Goal: Information Seeking & Learning: Learn about a topic

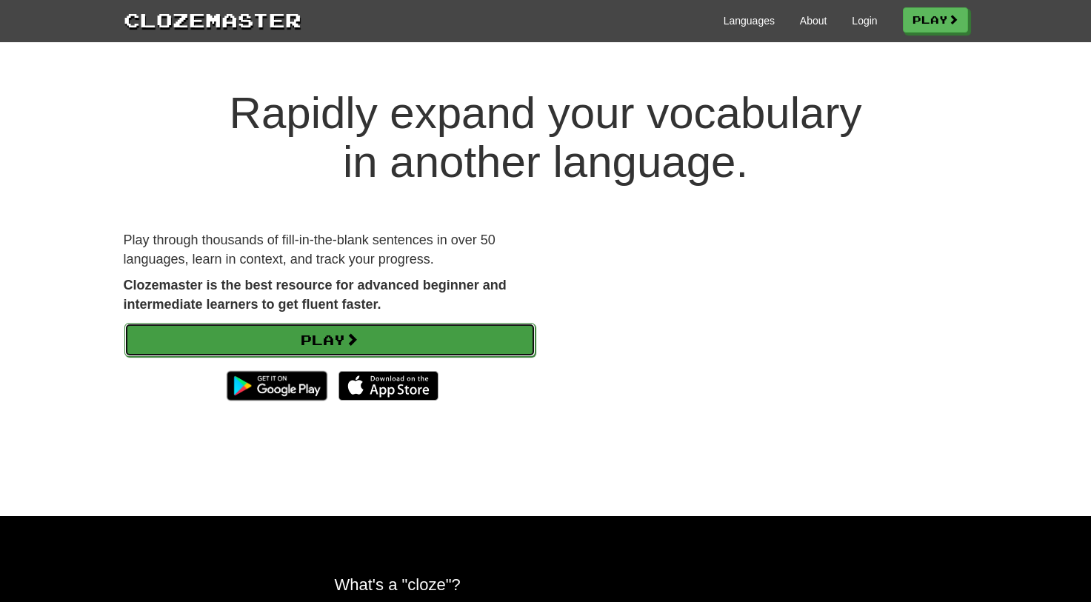
click at [441, 339] on link "Play" at bounding box center [329, 340] width 411 height 34
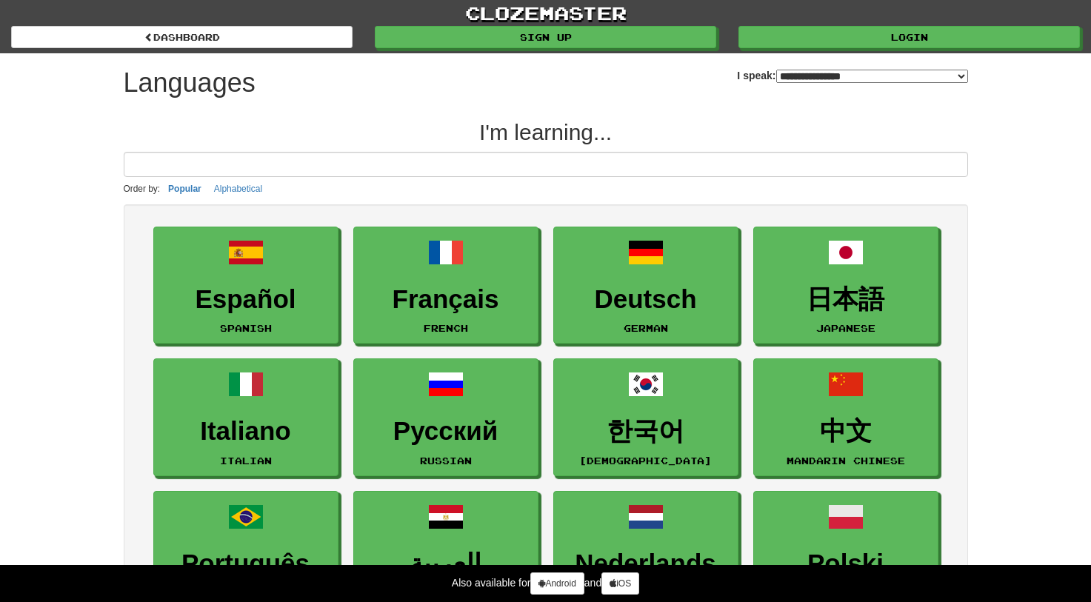
select select "*******"
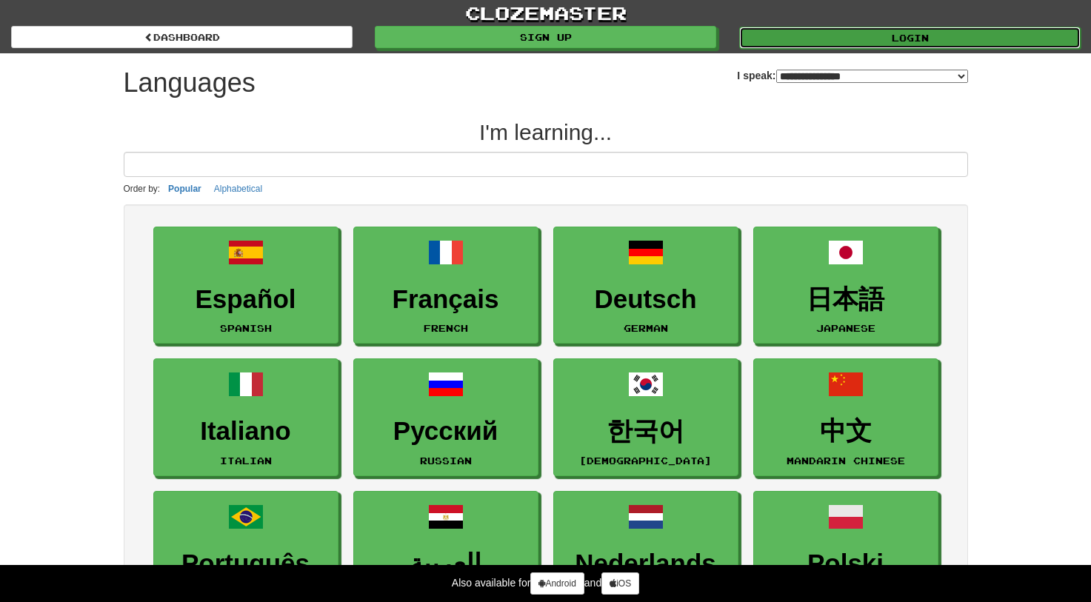
click at [897, 36] on link "Login" at bounding box center [909, 38] width 341 height 22
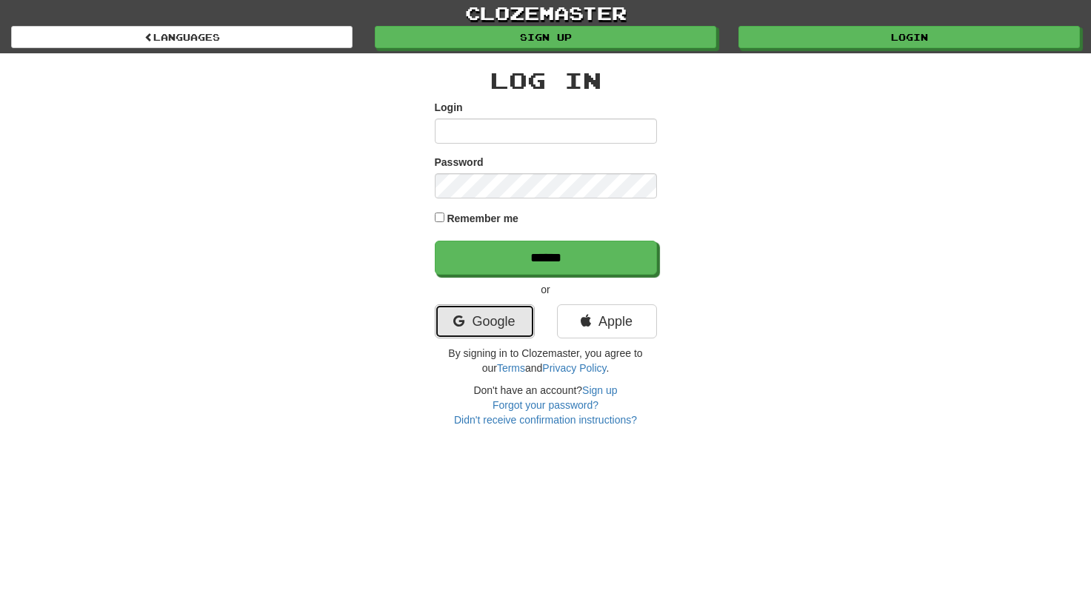
click at [479, 318] on link "Google" at bounding box center [485, 321] width 100 height 34
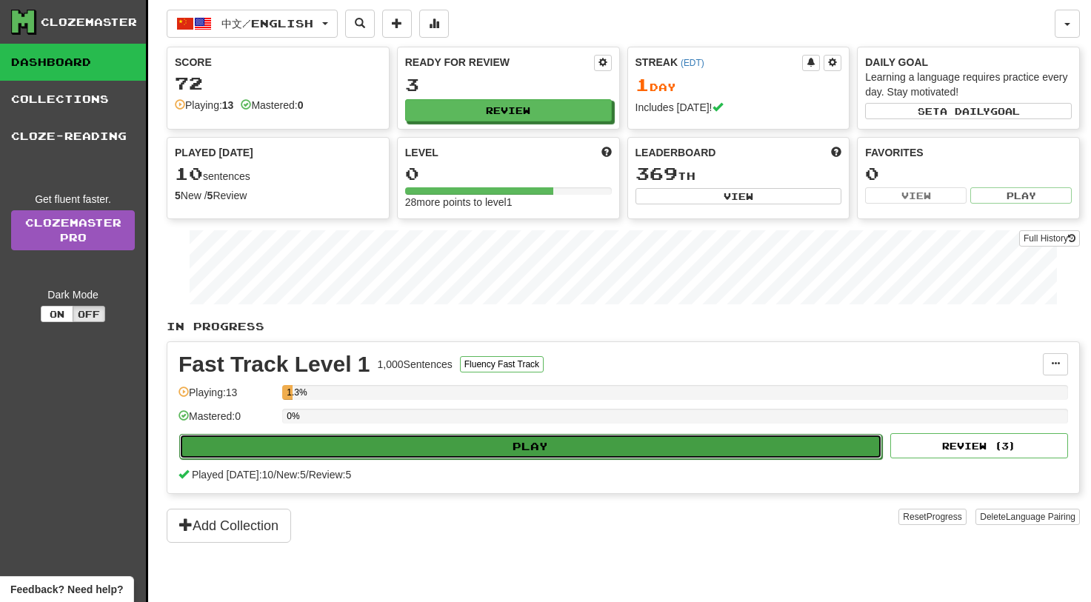
click at [527, 445] on button "Play" at bounding box center [530, 446] width 703 height 25
select select "**"
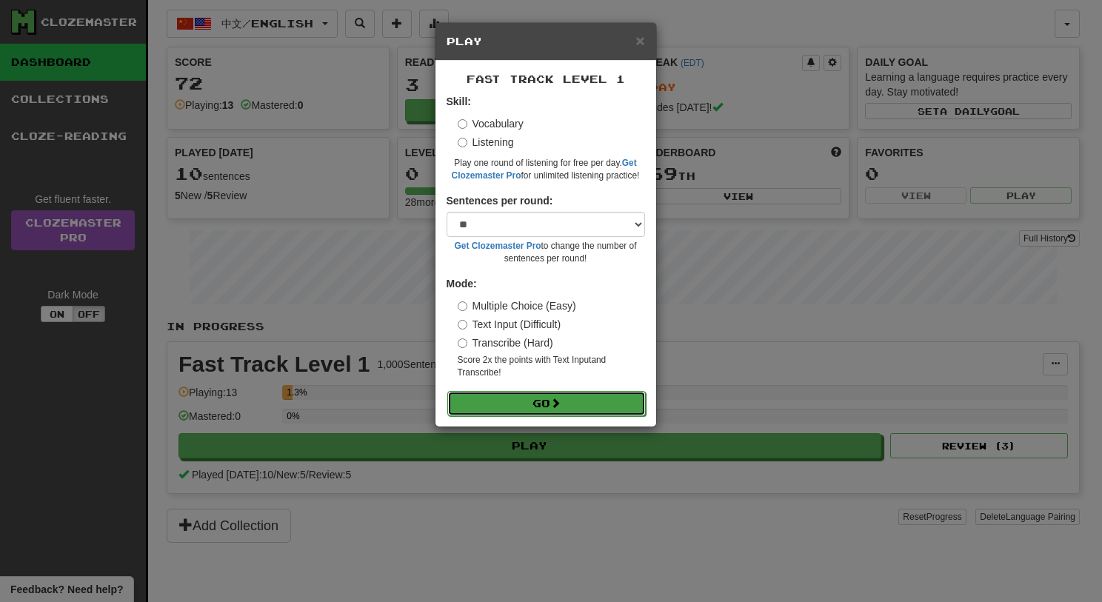
click at [527, 406] on button "Go" at bounding box center [546, 403] width 198 height 25
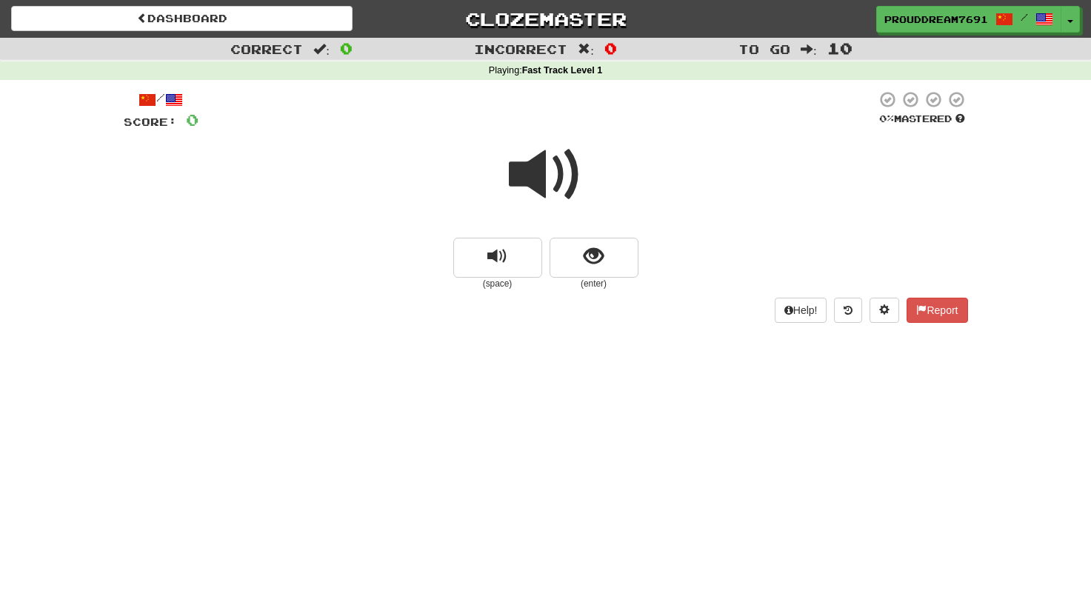
click at [552, 183] on span at bounding box center [546, 175] width 74 height 74
click at [526, 168] on span at bounding box center [546, 175] width 74 height 74
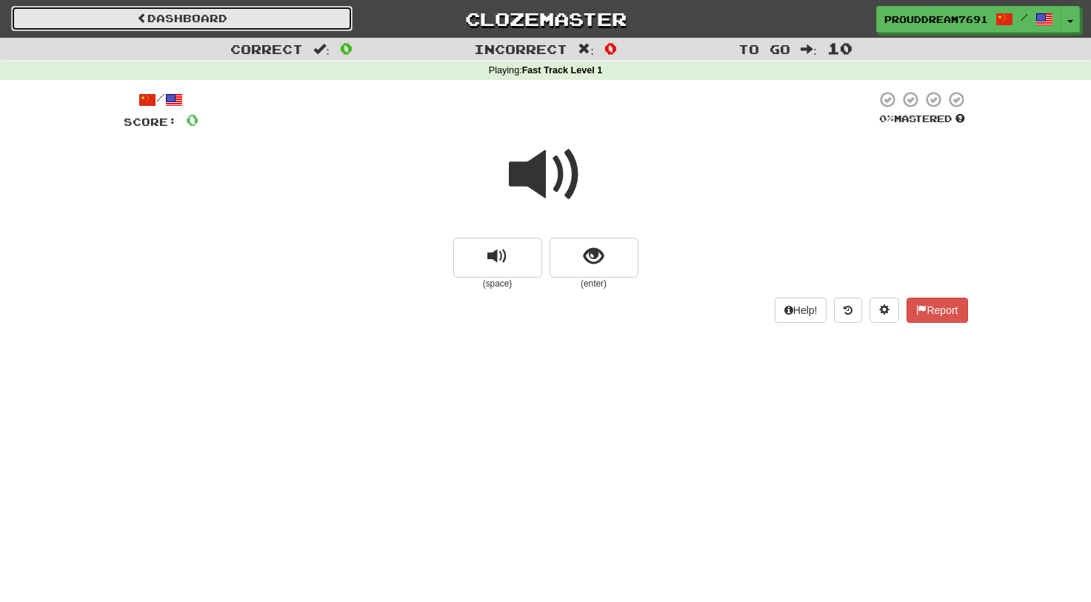
click at [170, 21] on link "Dashboard" at bounding box center [181, 18] width 341 height 25
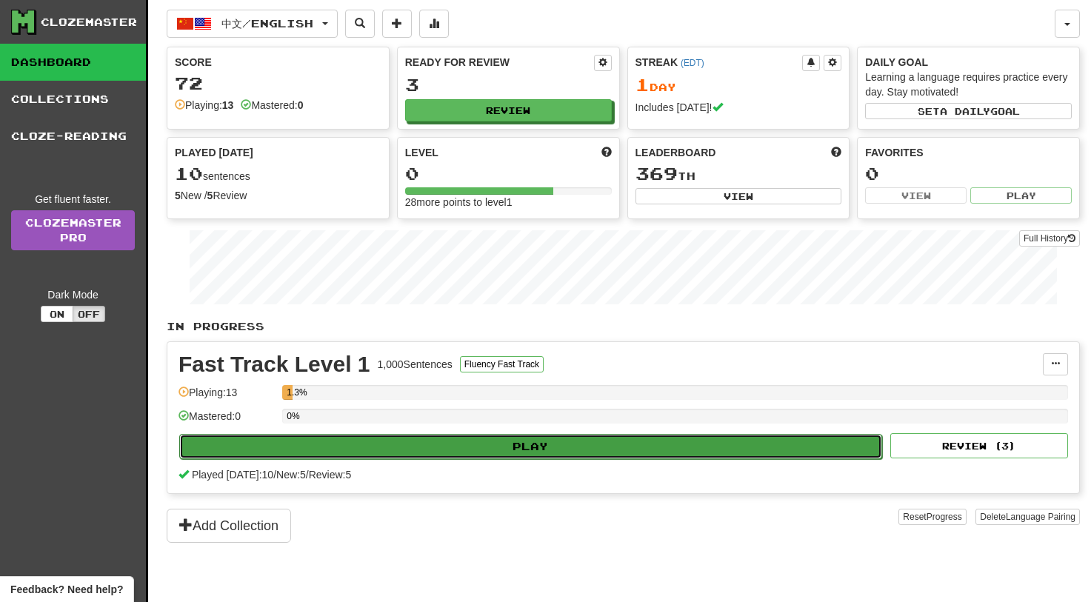
click at [458, 449] on button "Play" at bounding box center [530, 446] width 703 height 25
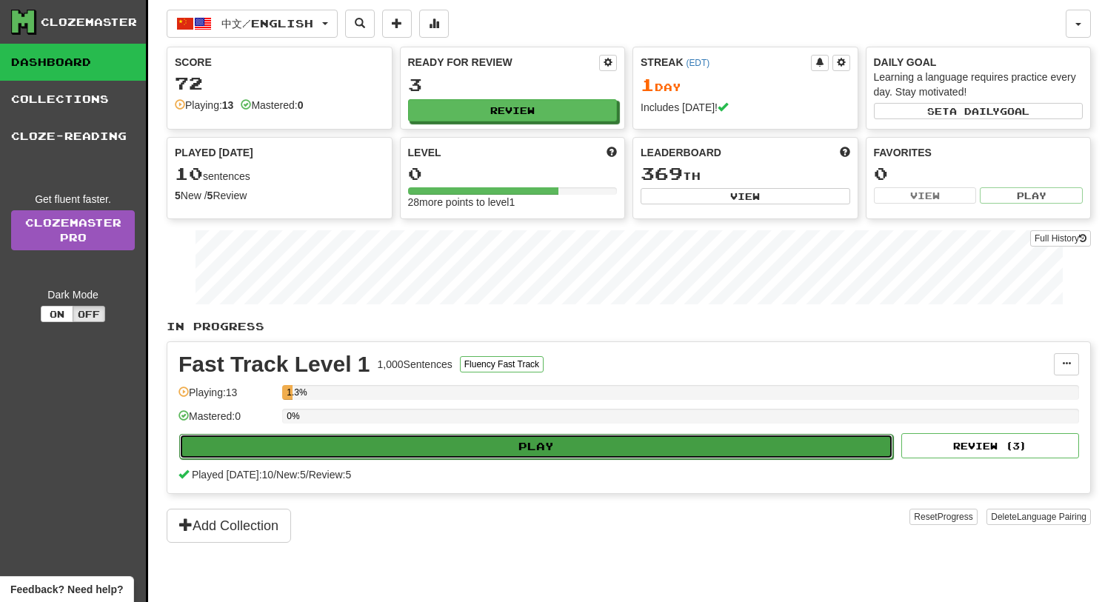
select select "**"
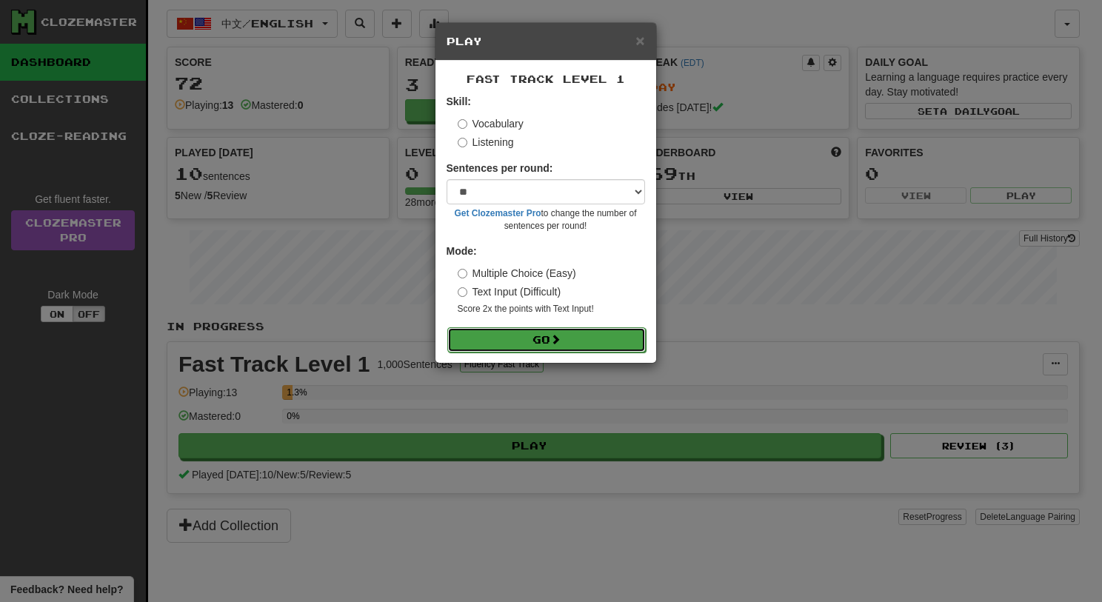
click at [529, 347] on button "Go" at bounding box center [546, 339] width 198 height 25
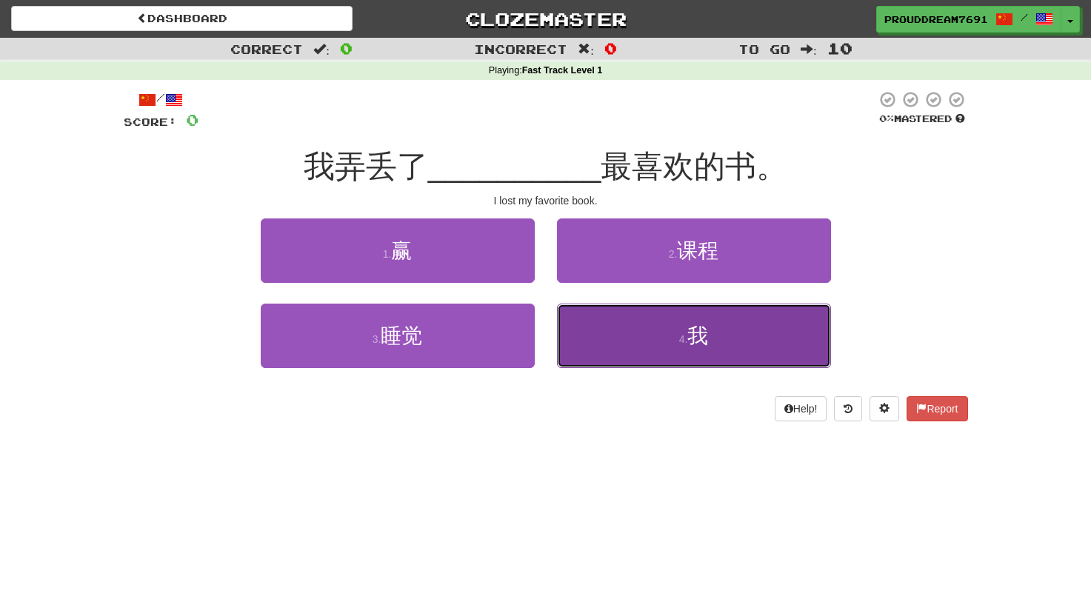
click at [625, 345] on button "4 . 我" at bounding box center [694, 336] width 274 height 64
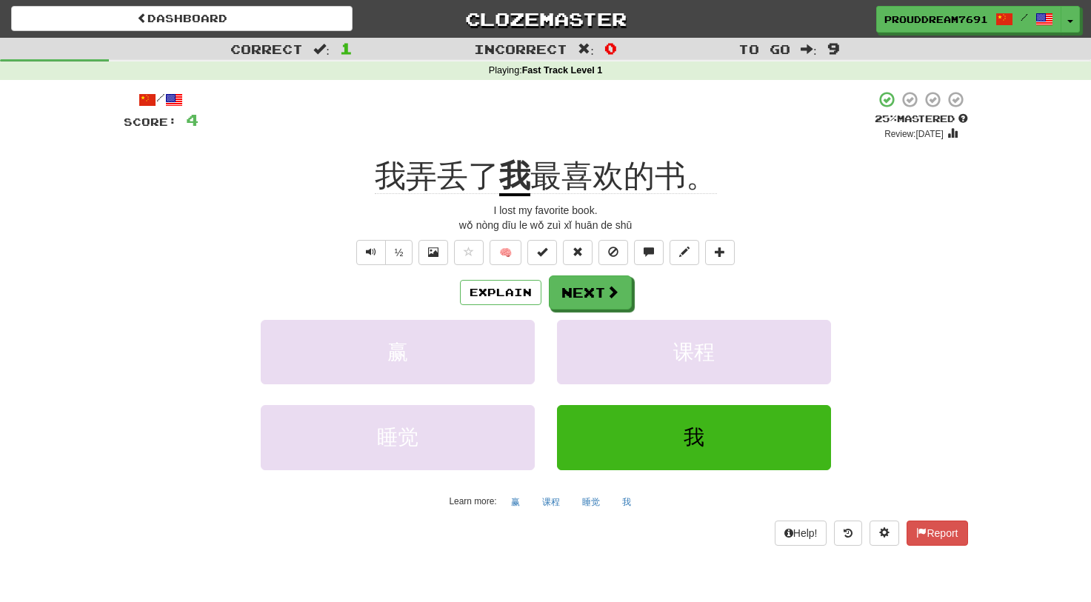
click at [378, 238] on div "/ Score: 4 + 4 25 % Mastered Review: [DATE] 我弄丢了 我 最喜欢的书。 I lost my favorite bo…" at bounding box center [546, 317] width 844 height 455
click at [376, 247] on button "Text-to-speech controls" at bounding box center [371, 252] width 30 height 25
click at [615, 294] on span at bounding box center [612, 292] width 13 height 13
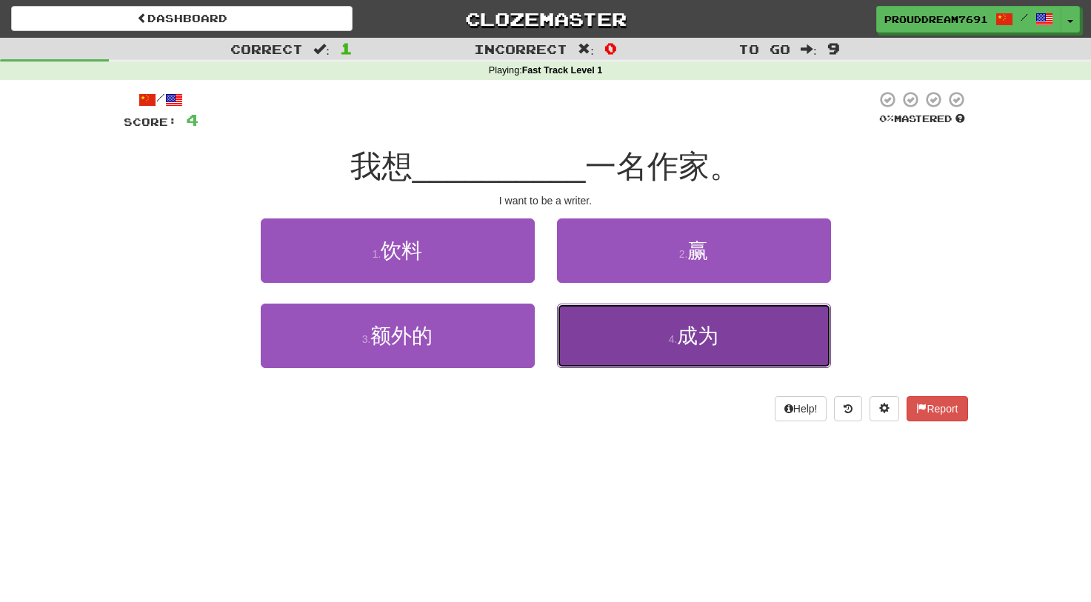
click at [637, 343] on button "4 . 成为" at bounding box center [694, 336] width 274 height 64
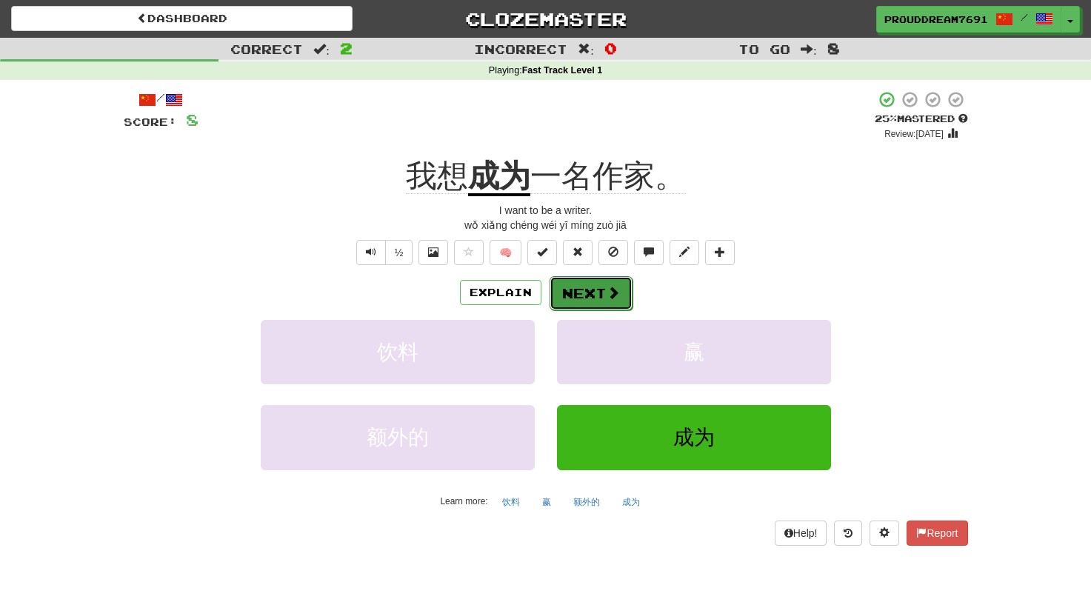
click at [568, 299] on button "Next" at bounding box center [590, 293] width 83 height 34
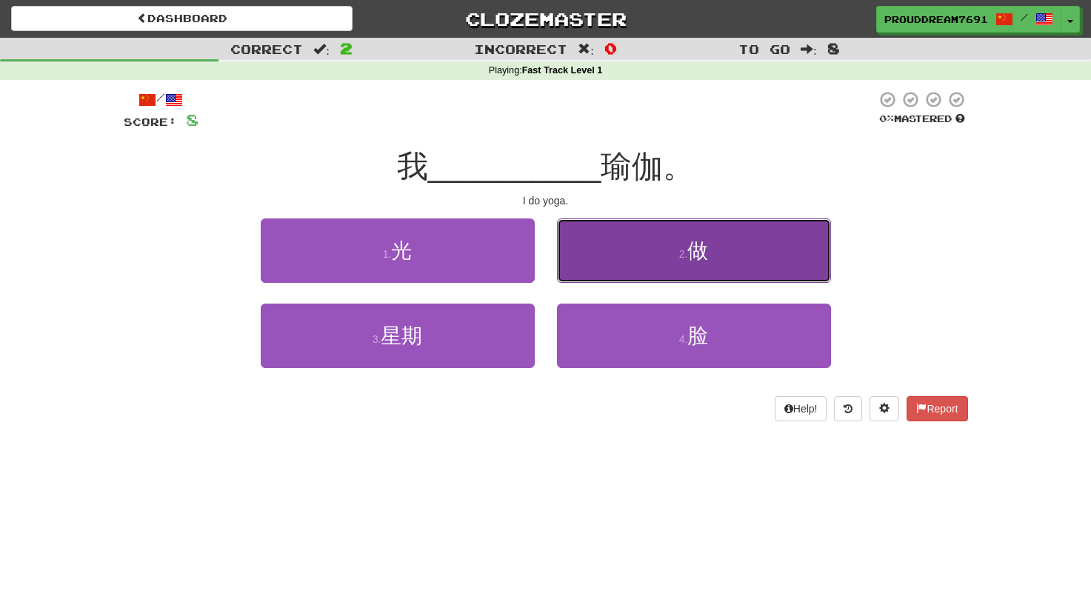
click at [675, 252] on button "2 . 做" at bounding box center [694, 250] width 274 height 64
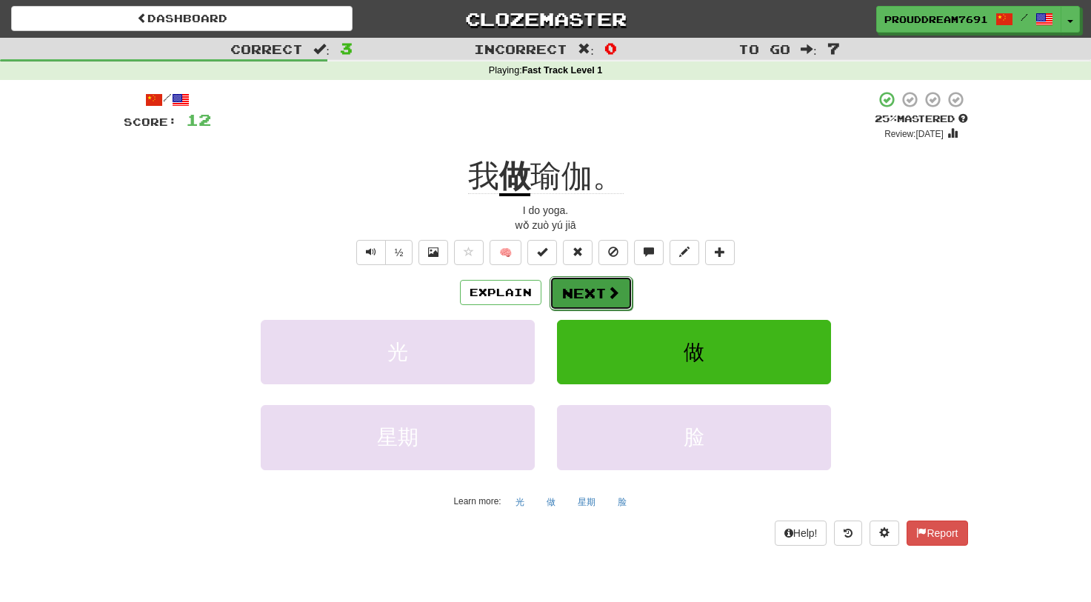
click at [573, 290] on button "Next" at bounding box center [590, 293] width 83 height 34
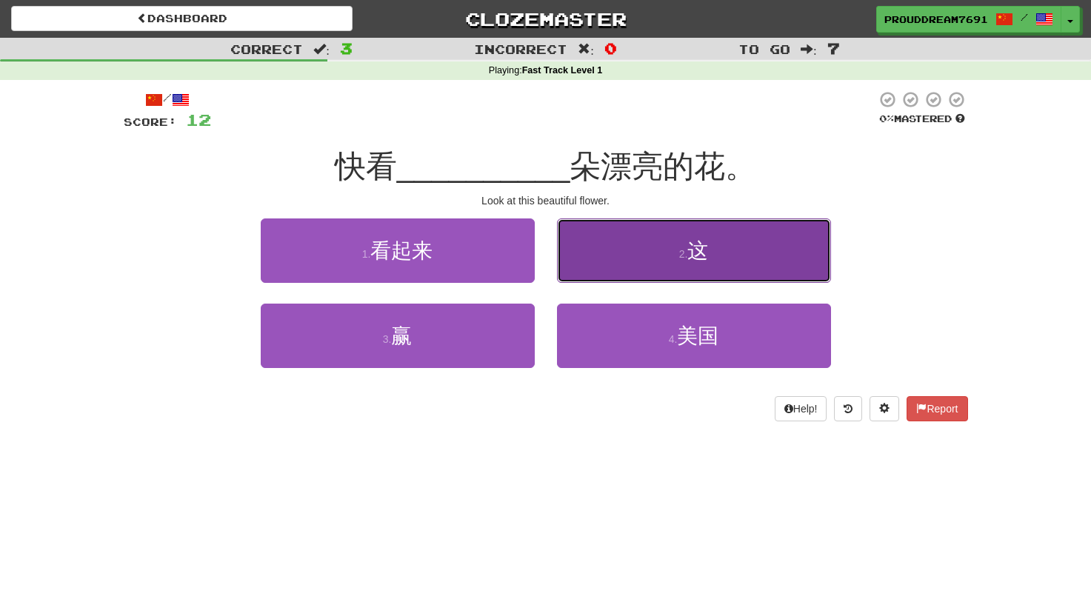
click at [669, 281] on button "2 . 这" at bounding box center [694, 250] width 274 height 64
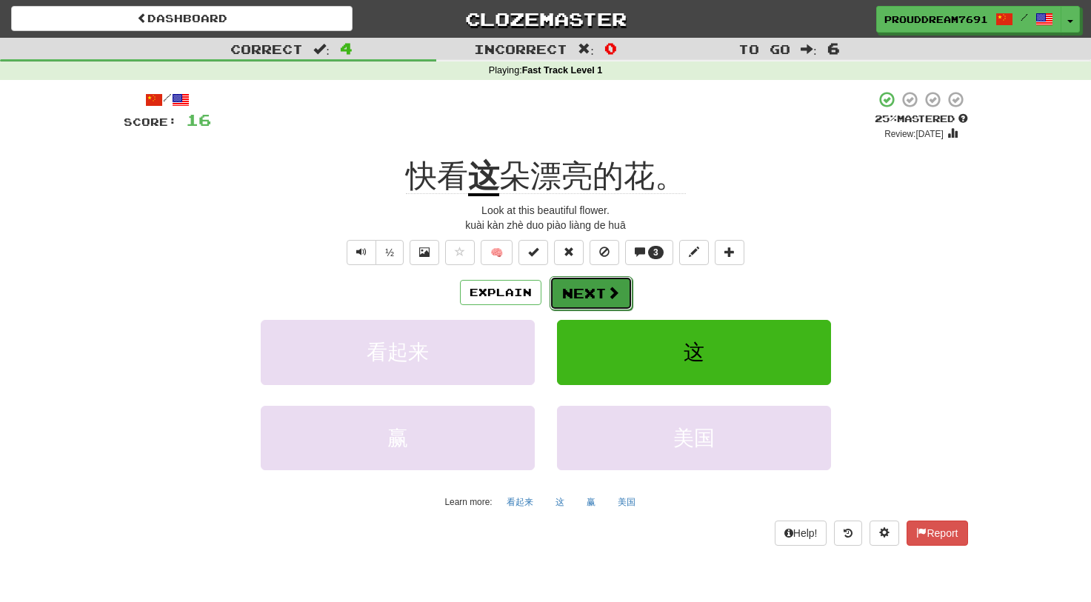
click at [587, 286] on button "Next" at bounding box center [590, 293] width 83 height 34
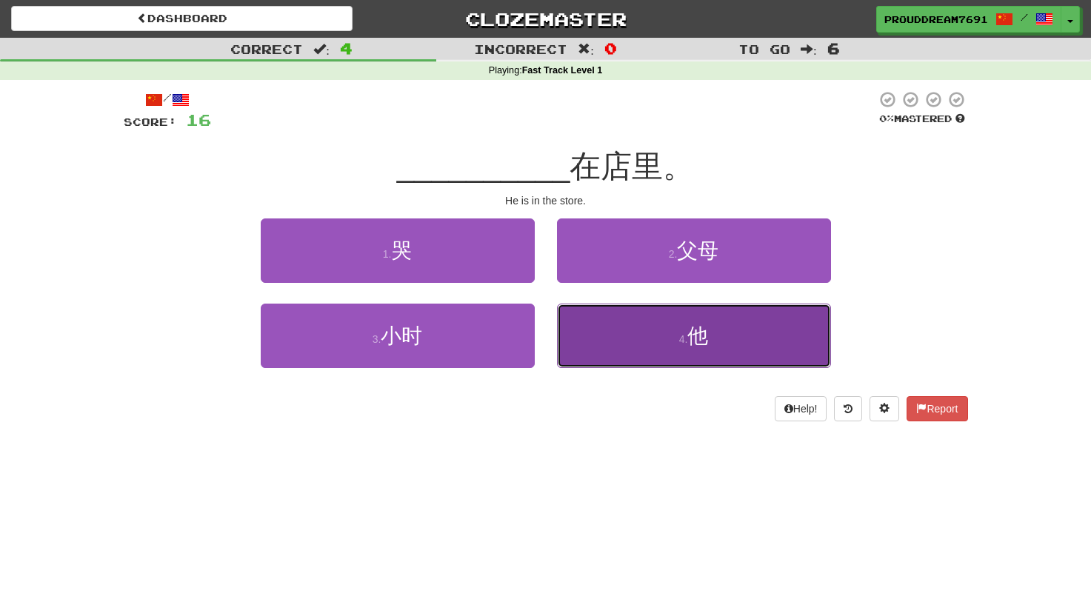
click at [740, 333] on button "4 . 他" at bounding box center [694, 336] width 274 height 64
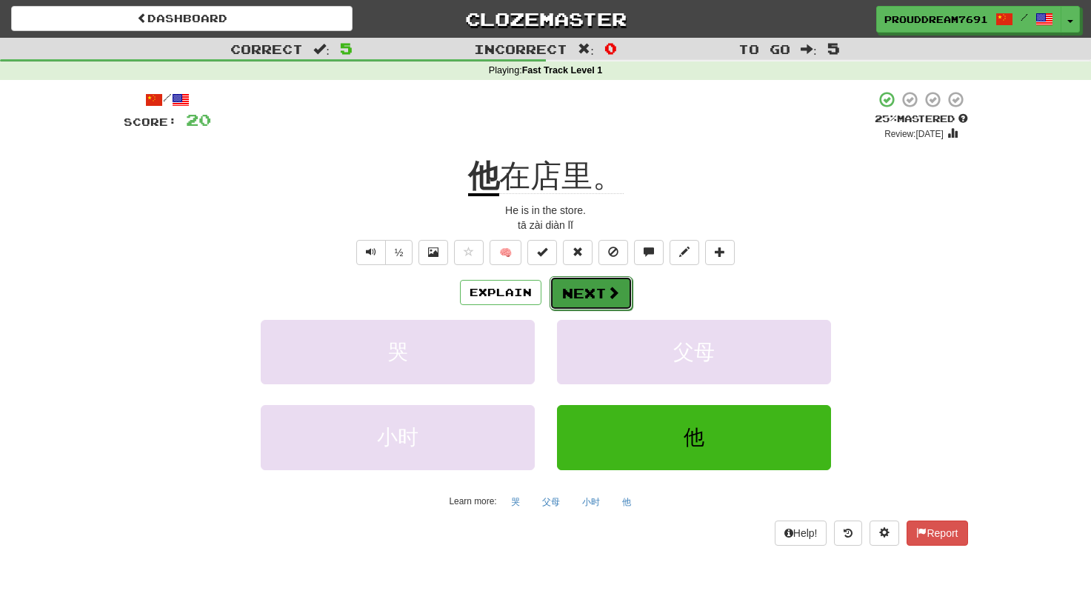
click at [609, 289] on span at bounding box center [612, 292] width 13 height 13
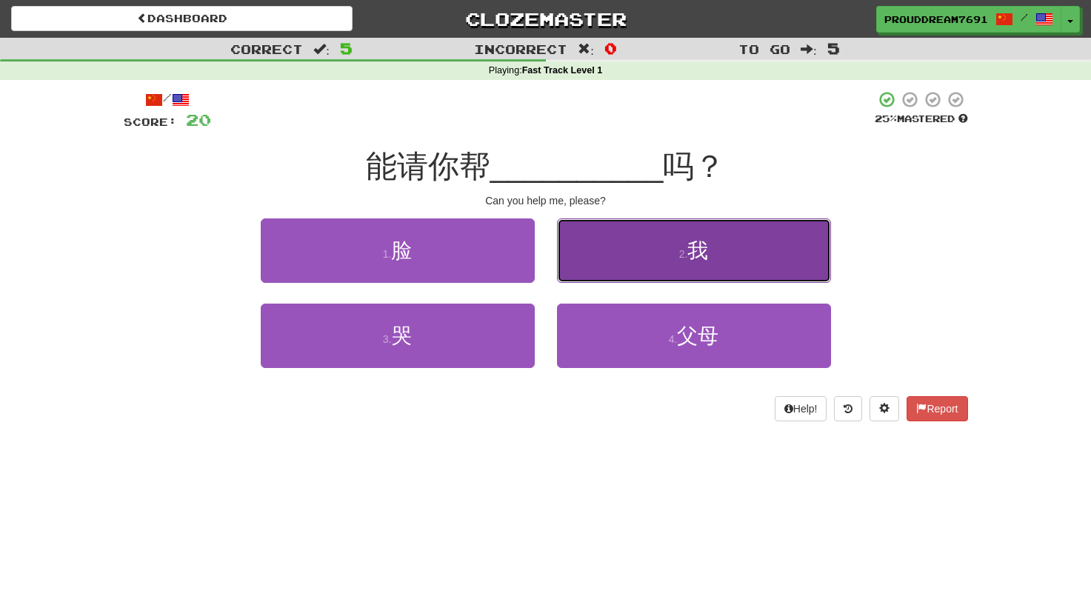
click at [625, 251] on button "2 . 我" at bounding box center [694, 250] width 274 height 64
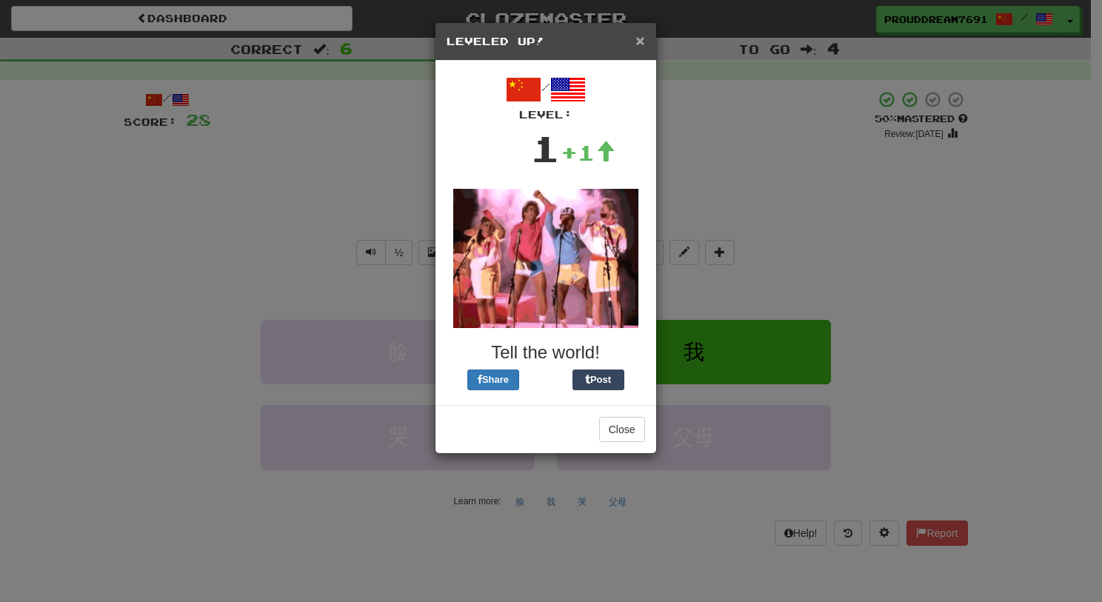
click at [638, 44] on span "×" at bounding box center [639, 40] width 9 height 17
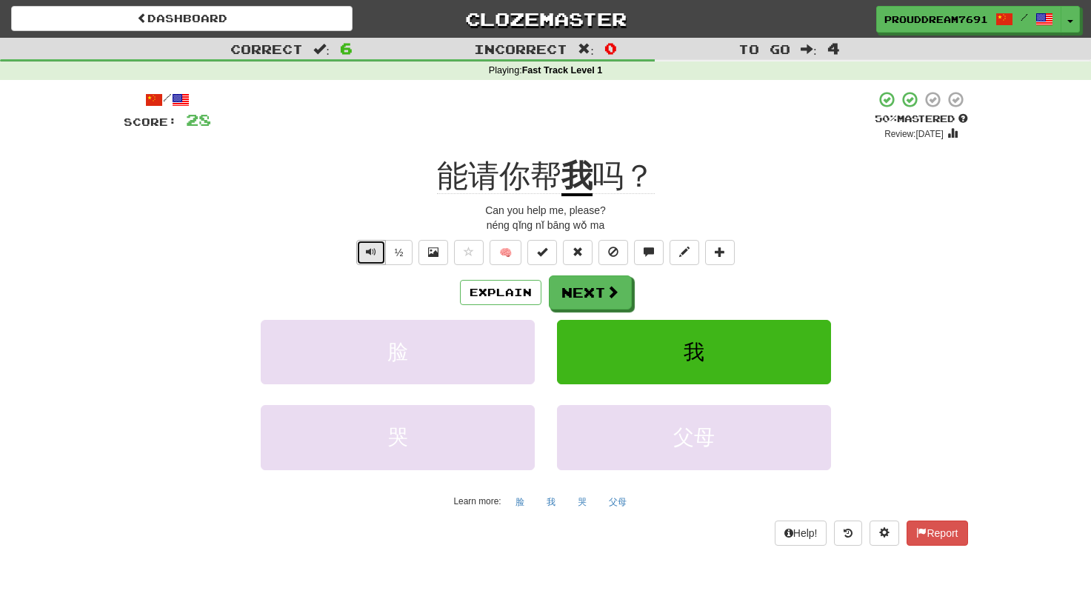
click at [380, 259] on button "Text-to-speech controls" at bounding box center [371, 252] width 30 height 25
click at [586, 290] on button "Next" at bounding box center [590, 293] width 83 height 34
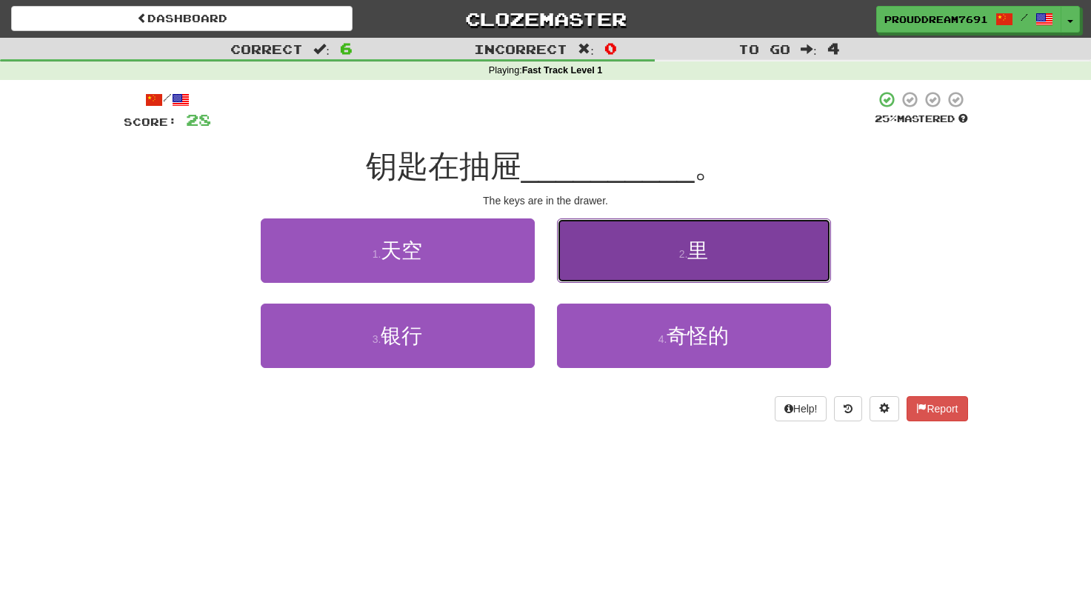
click at [612, 281] on button "2 . [PERSON_NAME]" at bounding box center [694, 250] width 274 height 64
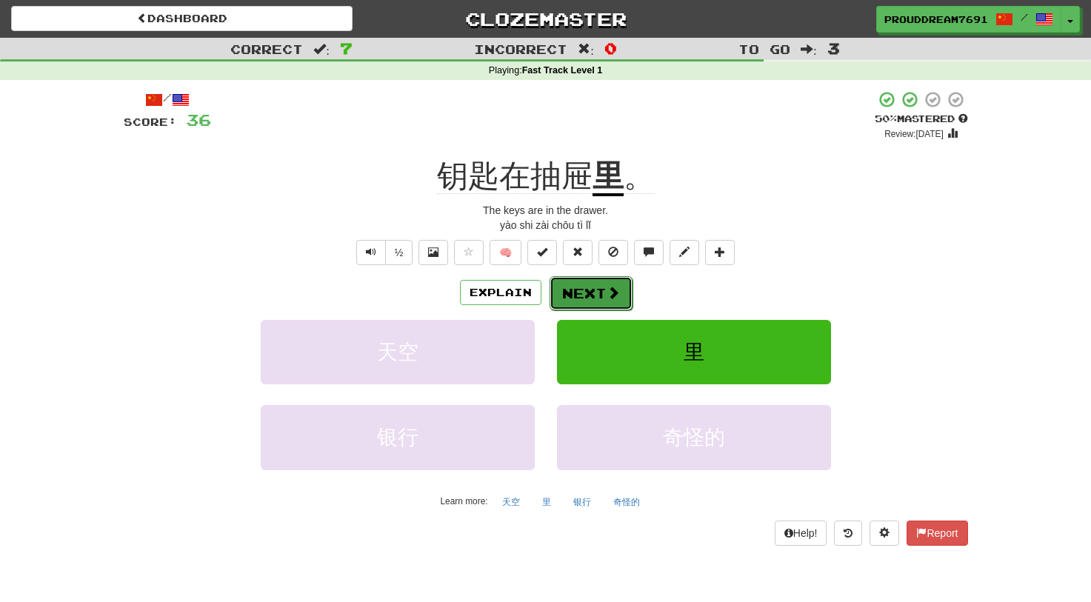
click at [604, 282] on button "Next" at bounding box center [590, 293] width 83 height 34
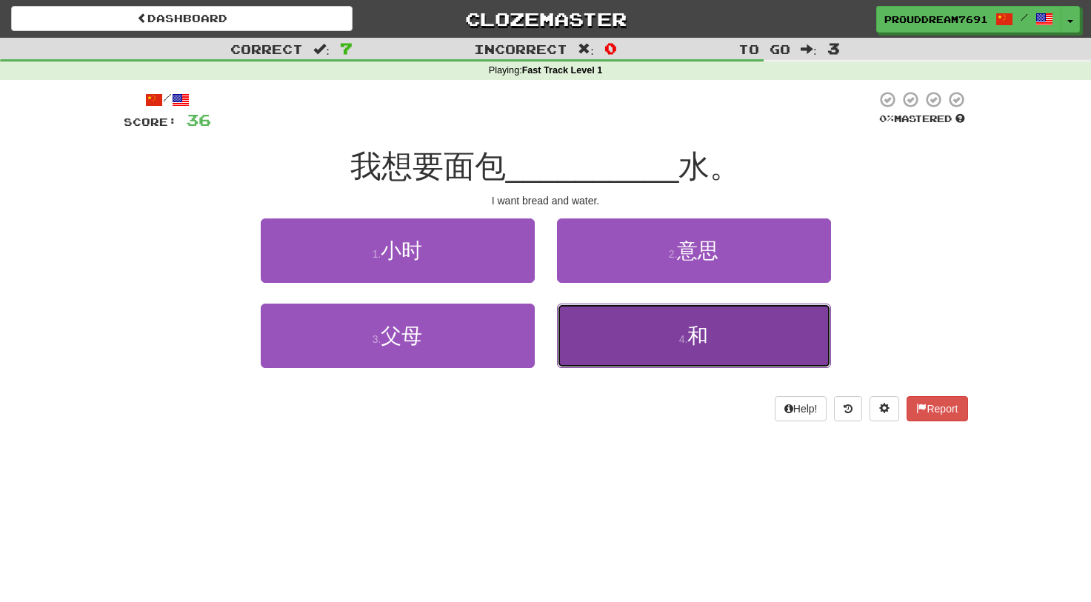
click at [583, 325] on button "4 . 和" at bounding box center [694, 336] width 274 height 64
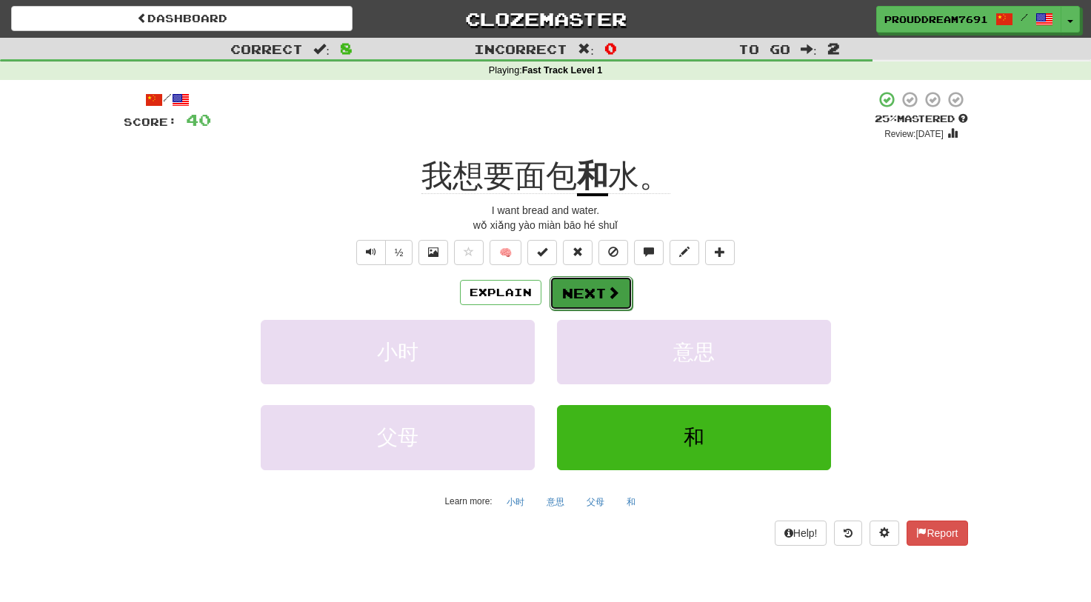
click at [586, 297] on button "Next" at bounding box center [590, 293] width 83 height 34
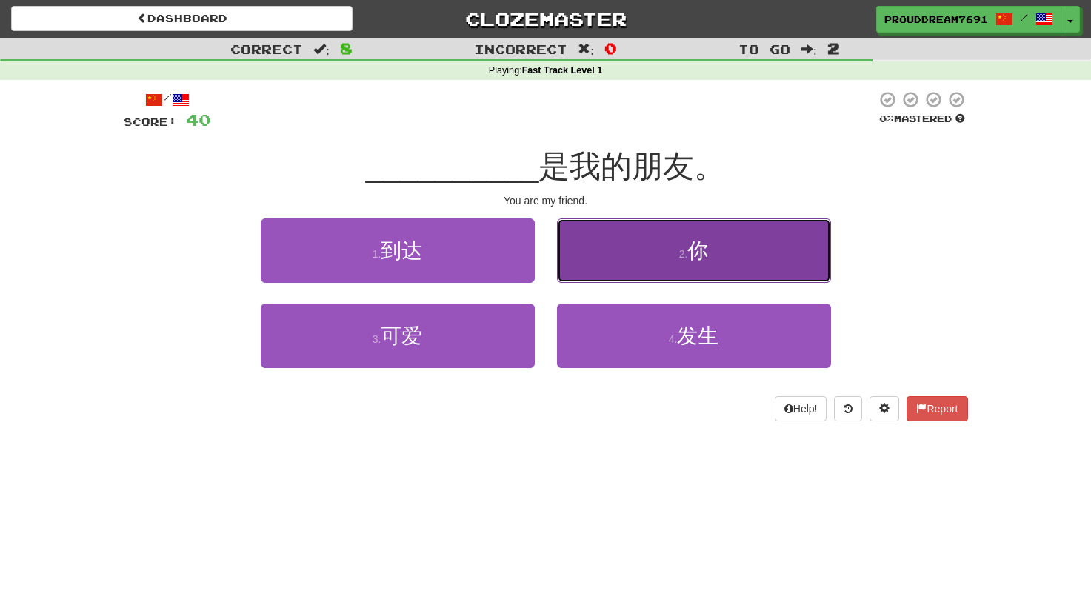
click at [623, 259] on button "2 . 你" at bounding box center [694, 250] width 274 height 64
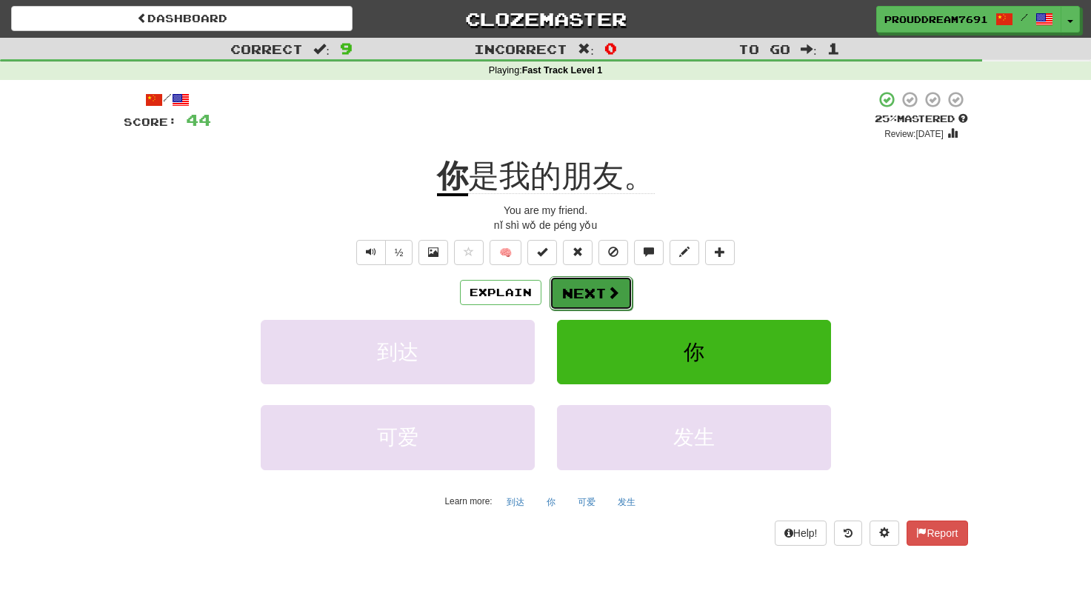
click at [590, 283] on button "Next" at bounding box center [590, 293] width 83 height 34
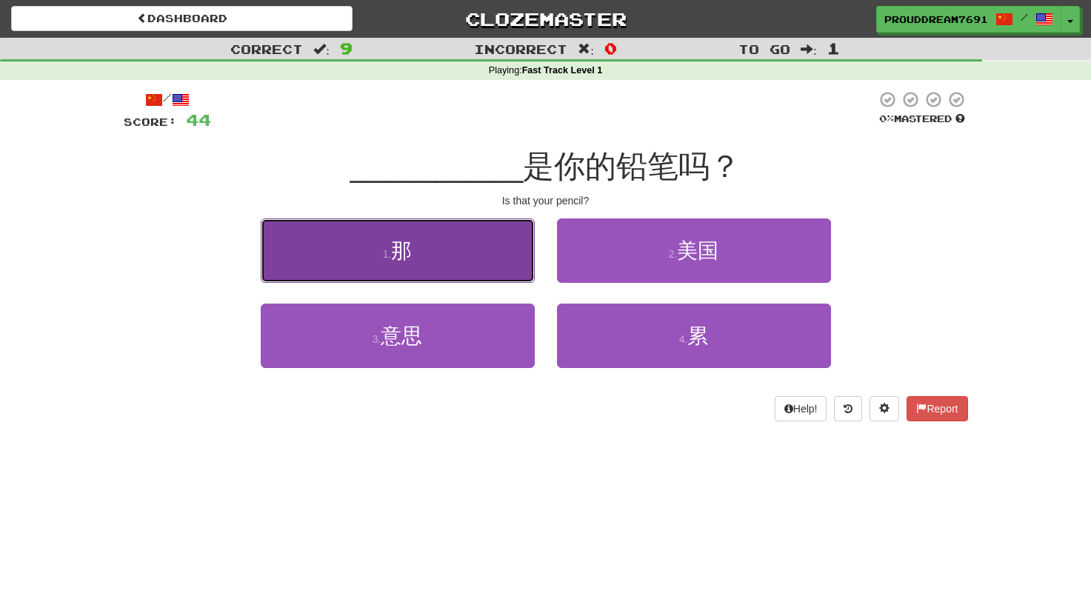
drag, startPoint x: 430, startPoint y: 251, endPoint x: 421, endPoint y: 249, distance: 9.9
click at [421, 249] on button "1 . 那" at bounding box center [398, 250] width 274 height 64
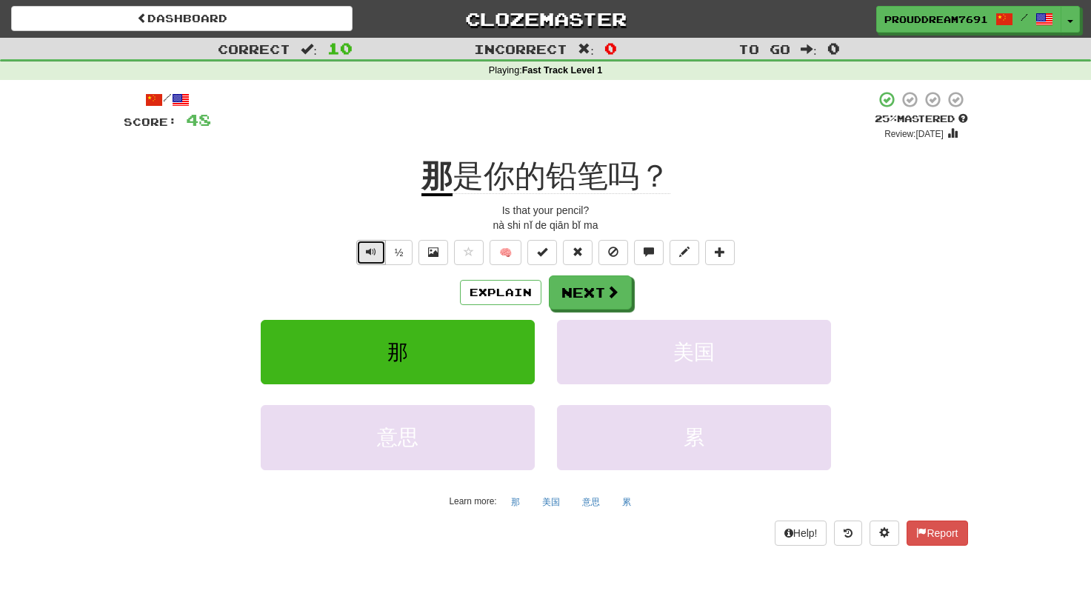
click at [366, 257] on span "Text-to-speech controls" at bounding box center [371, 252] width 10 height 10
click at [566, 280] on button "Next" at bounding box center [590, 293] width 83 height 34
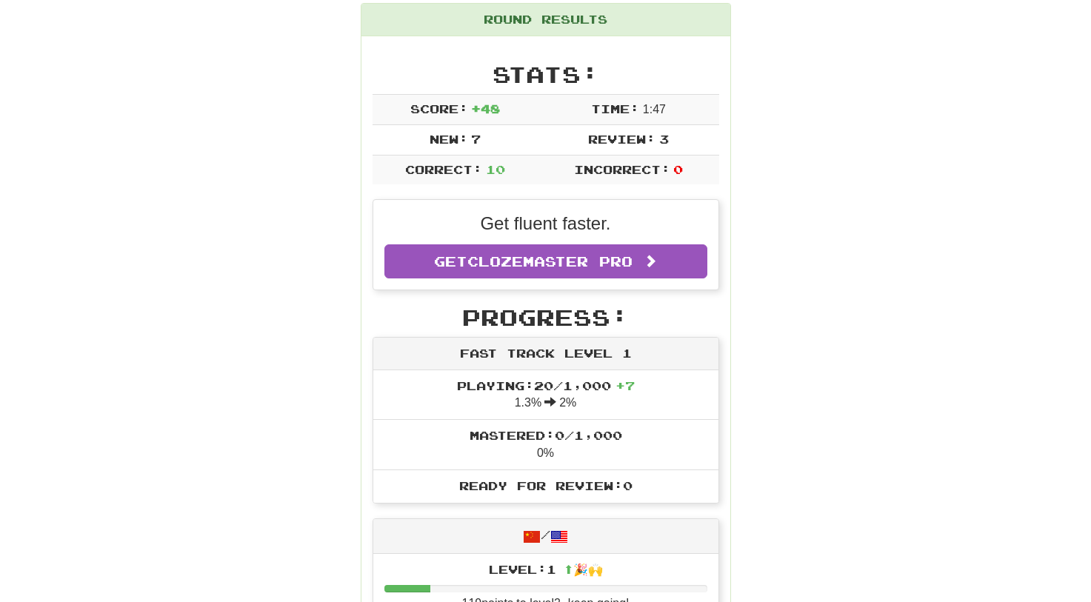
scroll to position [74, 0]
